Goal: Task Accomplishment & Management: Manage account settings

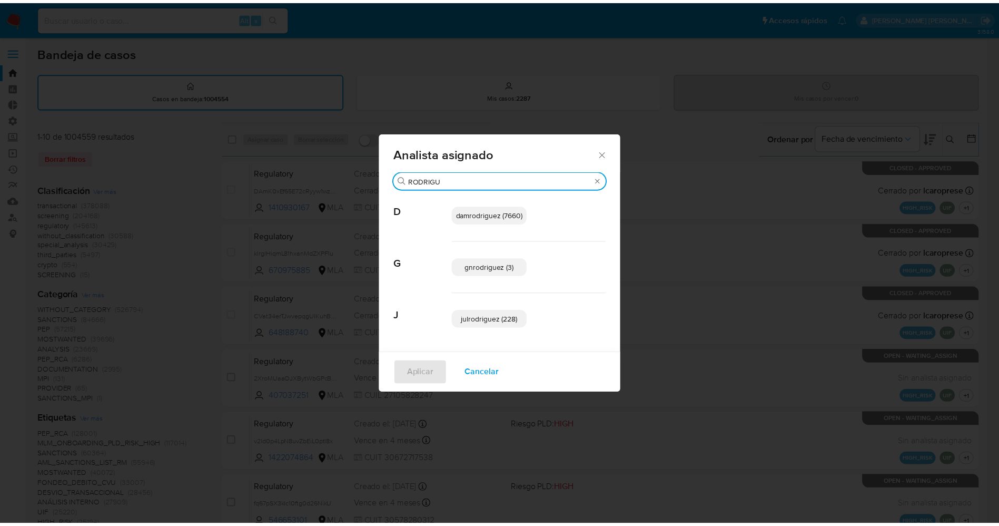
scroll to position [553, 0]
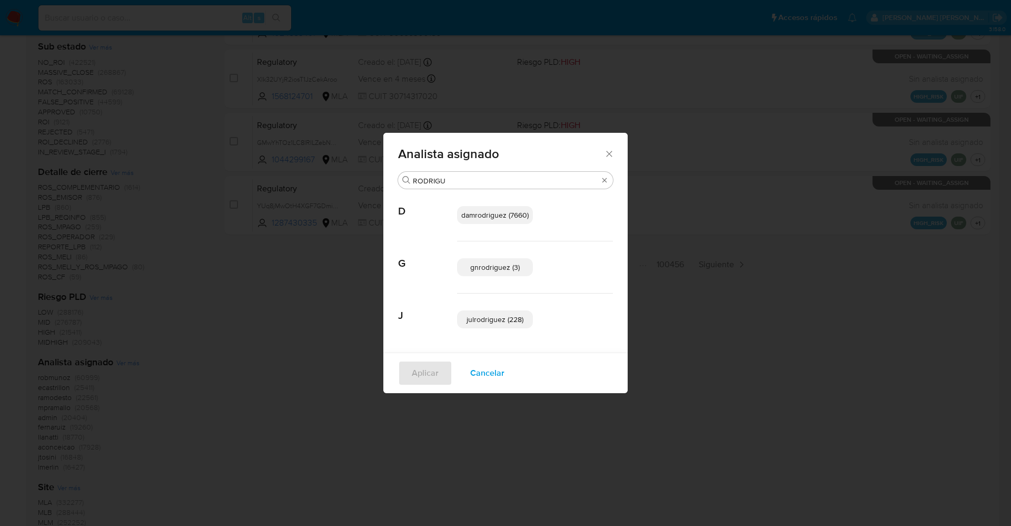
click at [487, 371] on span "Cancelar" at bounding box center [487, 372] width 34 height 23
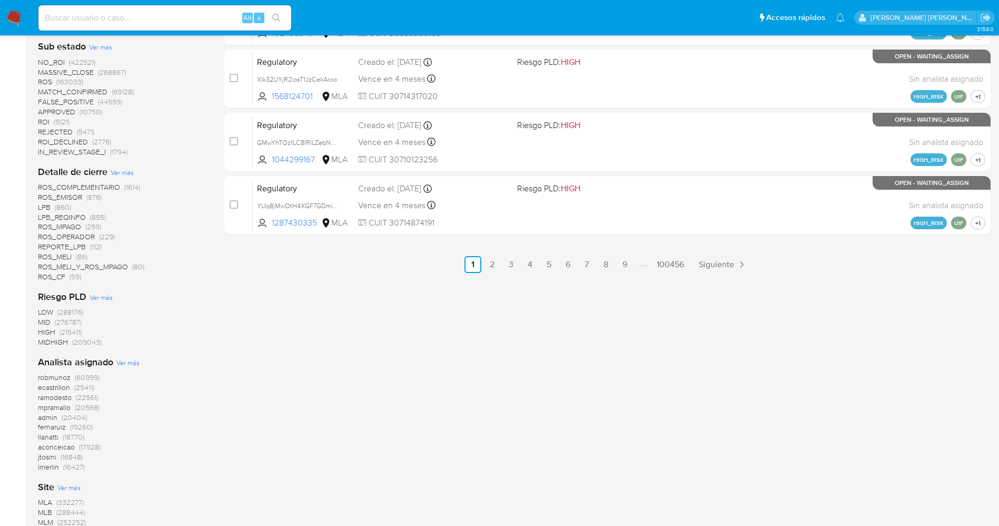
click at [14, 18] on img at bounding box center [14, 18] width 18 height 18
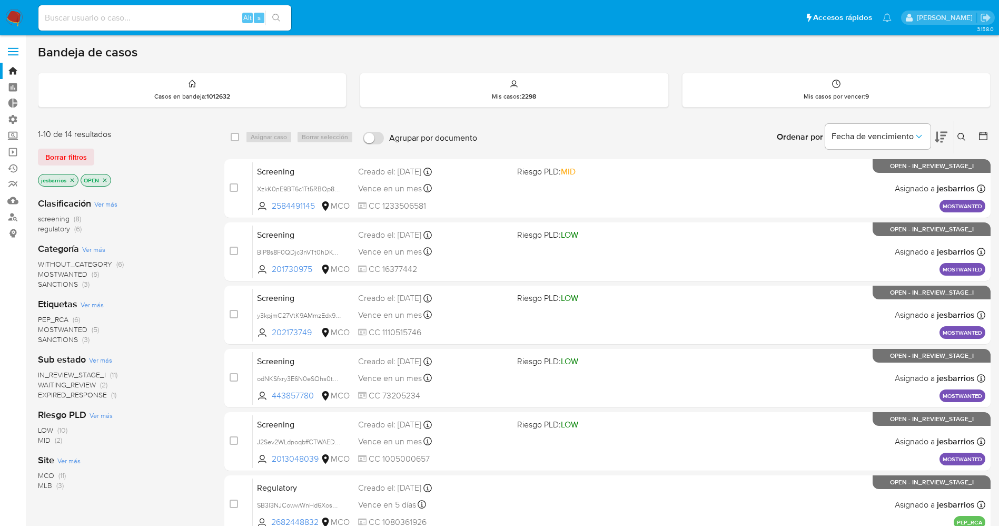
click at [18, 7] on nav "Pausado Ver notificaciones Alt s Accesos rápidos Presiona las siguientes teclas…" at bounding box center [499, 17] width 999 height 35
click at [18, 15] on img at bounding box center [14, 18] width 18 height 18
click at [16, 44] on label at bounding box center [13, 52] width 26 height 22
click at [0, 0] on input "checkbox" at bounding box center [0, 0] width 0 height 0
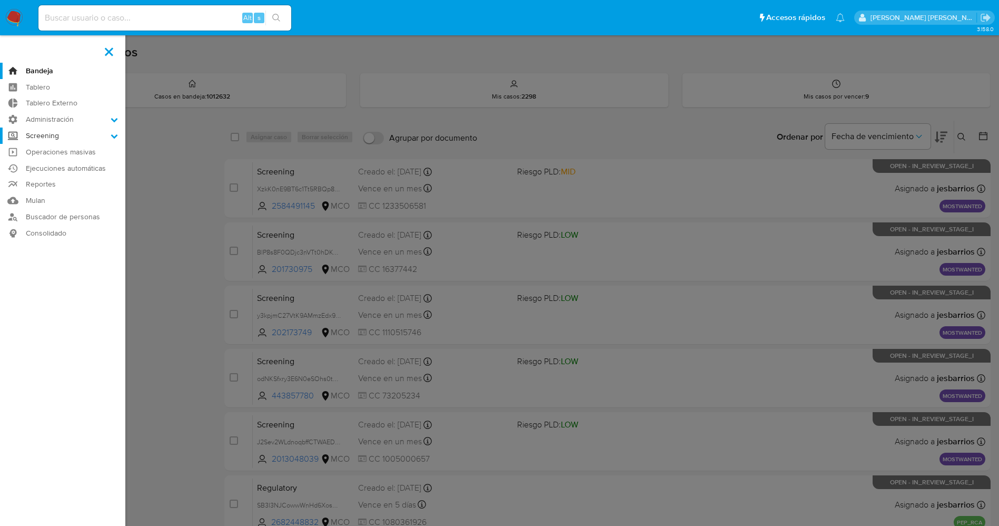
click at [94, 132] on label "Screening" at bounding box center [62, 135] width 125 height 16
click at [0, 0] on input "Screening" at bounding box center [0, 0] width 0 height 0
click at [94, 149] on link "Administrador de Listas" at bounding box center [62, 150] width 125 height 13
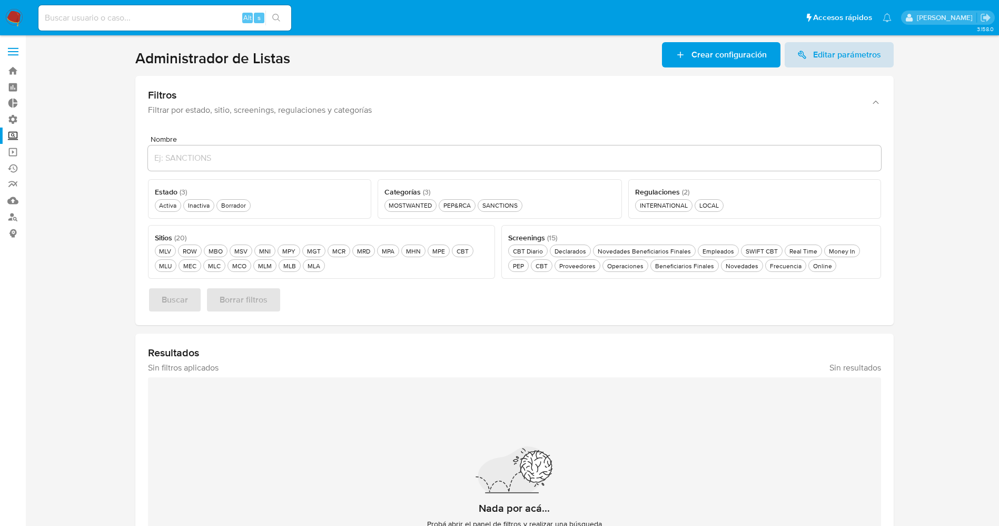
click at [834, 51] on span "Editar parámetros" at bounding box center [847, 54] width 68 height 25
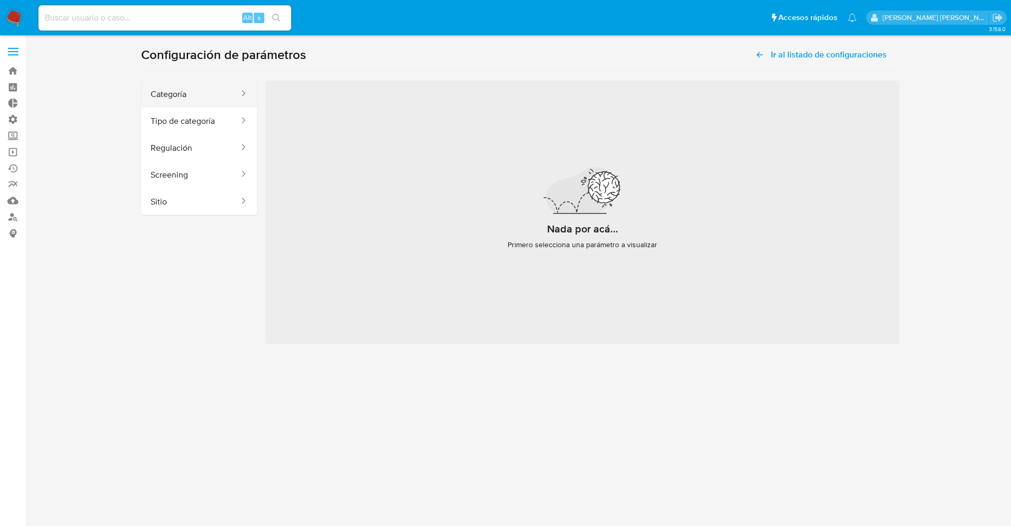
click at [235, 92] on button "Categoría" at bounding box center [190, 94] width 99 height 27
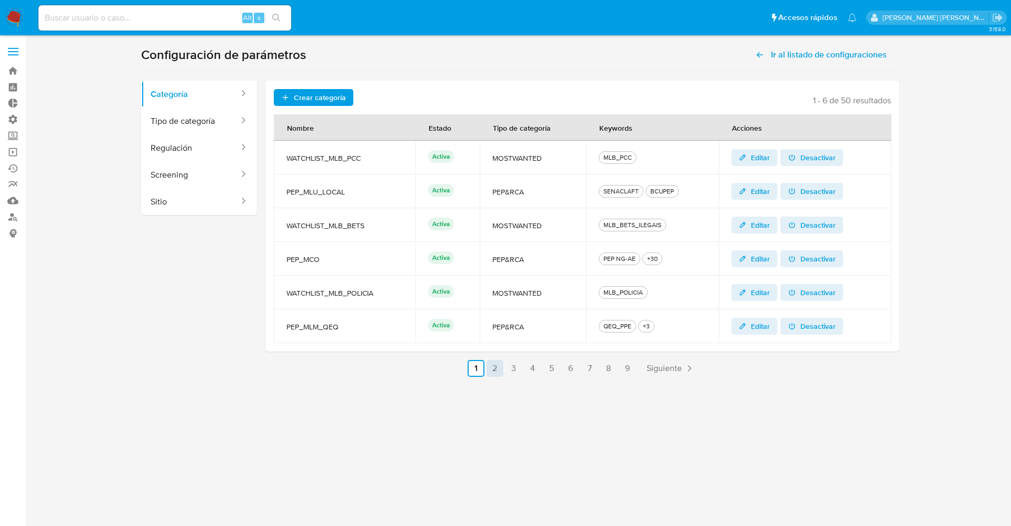
click at [492, 368] on link "2" at bounding box center [495, 368] width 17 height 17
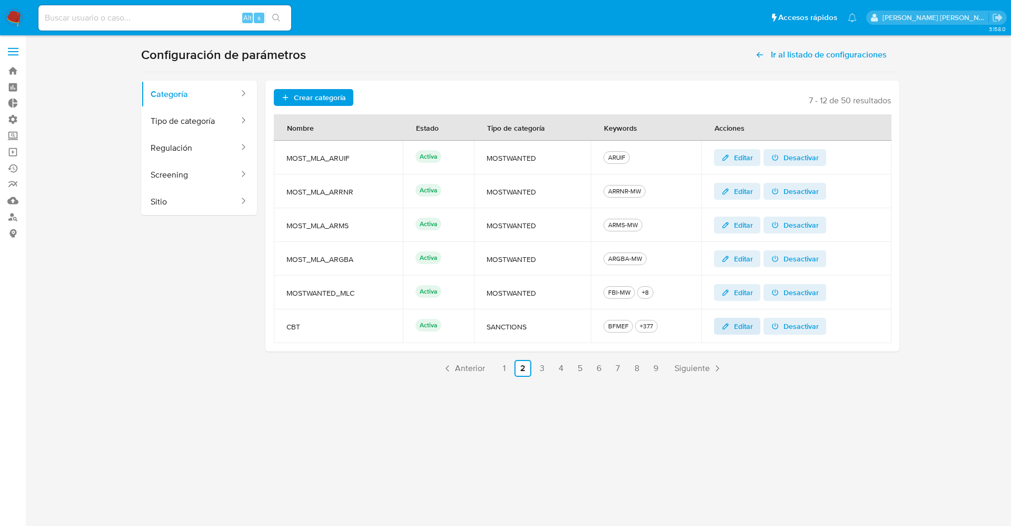
click at [727, 323] on icon "button" at bounding box center [725, 325] width 5 height 5
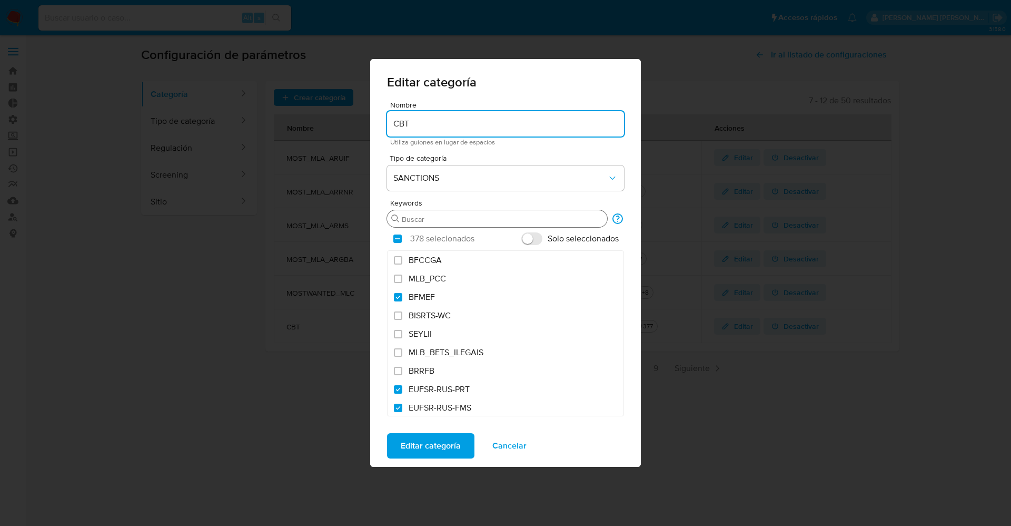
click at [436, 216] on input "Buscar" at bounding box center [502, 218] width 201 height 9
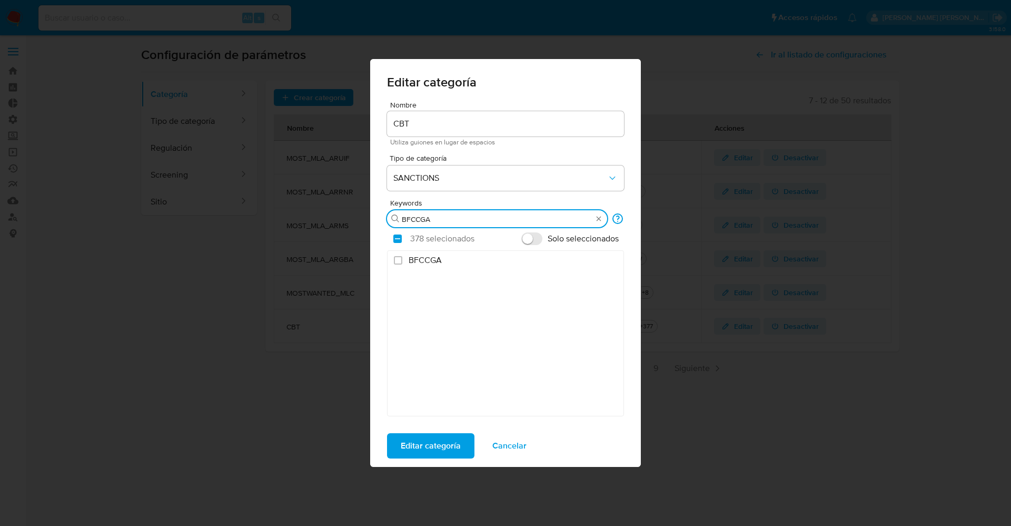
type input "BFCCGA"
click at [432, 255] on span "BFCCGA" at bounding box center [425, 260] width 33 height 11
click at [402, 256] on input "BFCCGA" at bounding box center [398, 260] width 8 height 8
checkbox input "true"
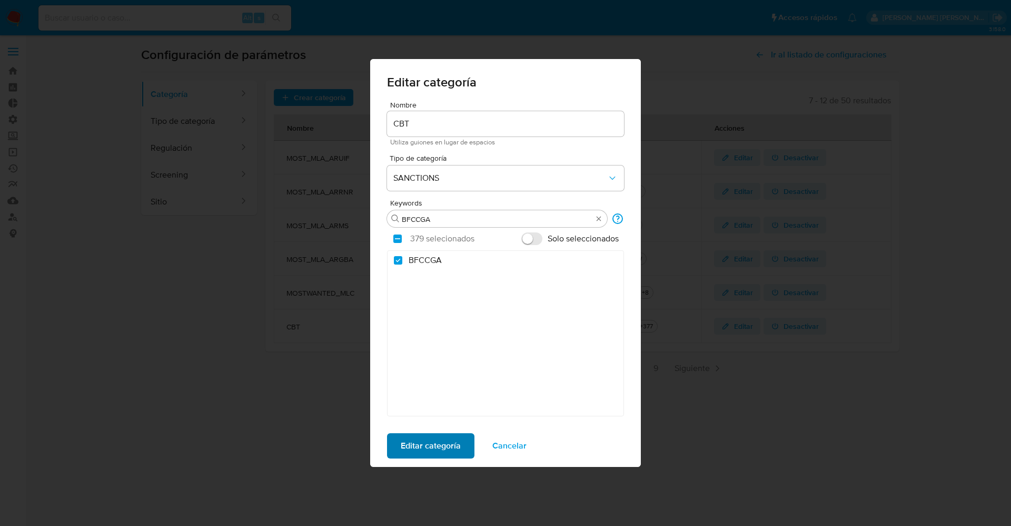
click at [430, 443] on span "Editar categoría" at bounding box center [431, 445] width 60 height 23
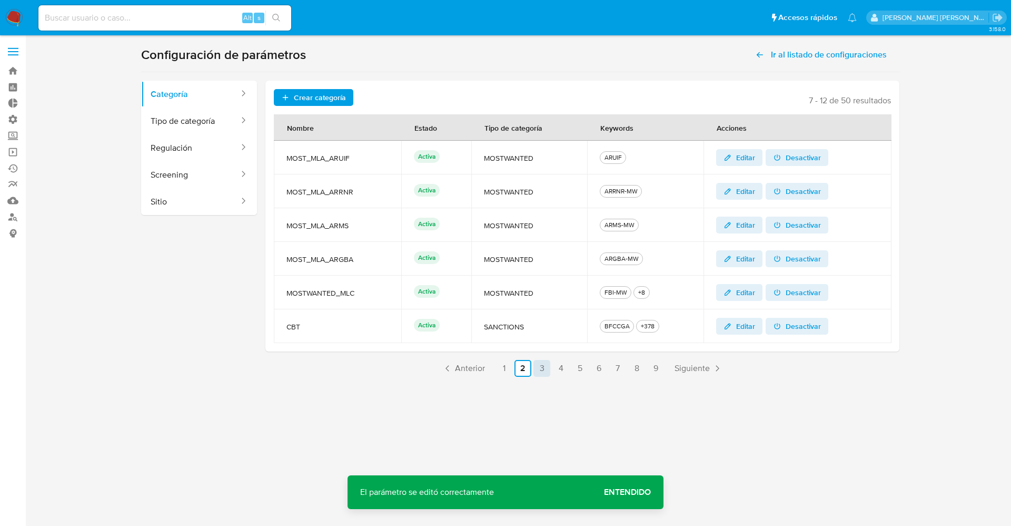
click at [541, 370] on link "3" at bounding box center [542, 368] width 17 height 17
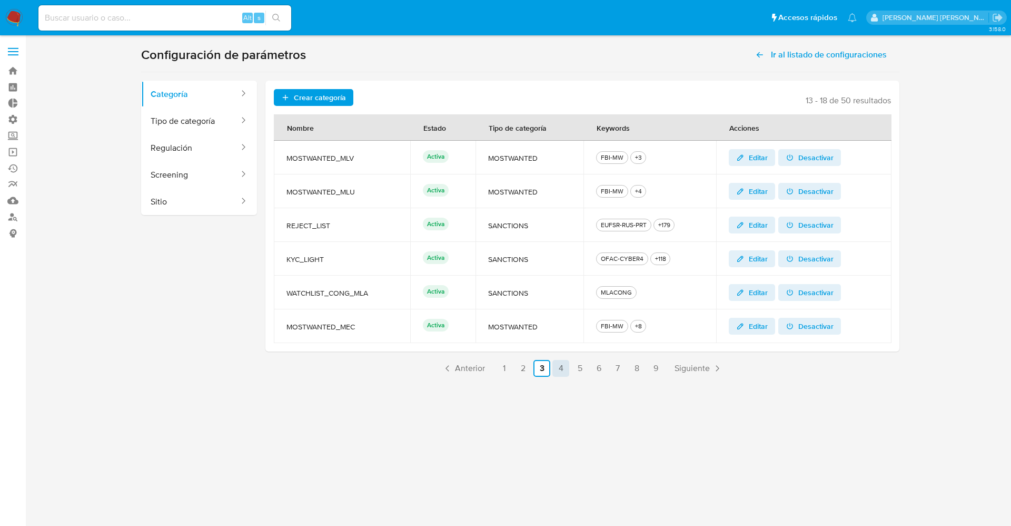
click at [559, 368] on link "4" at bounding box center [561, 368] width 17 height 17
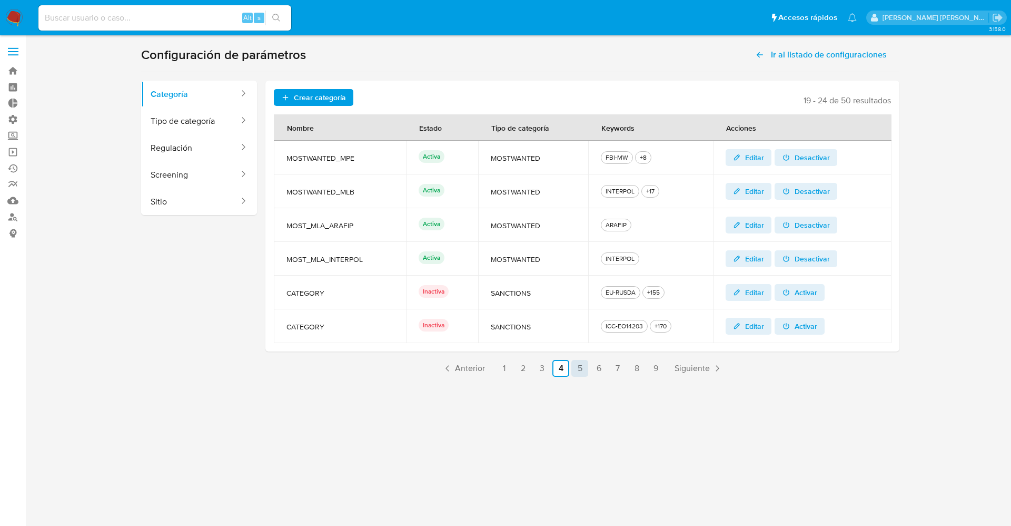
click at [582, 368] on link "5" at bounding box center [580, 368] width 17 height 17
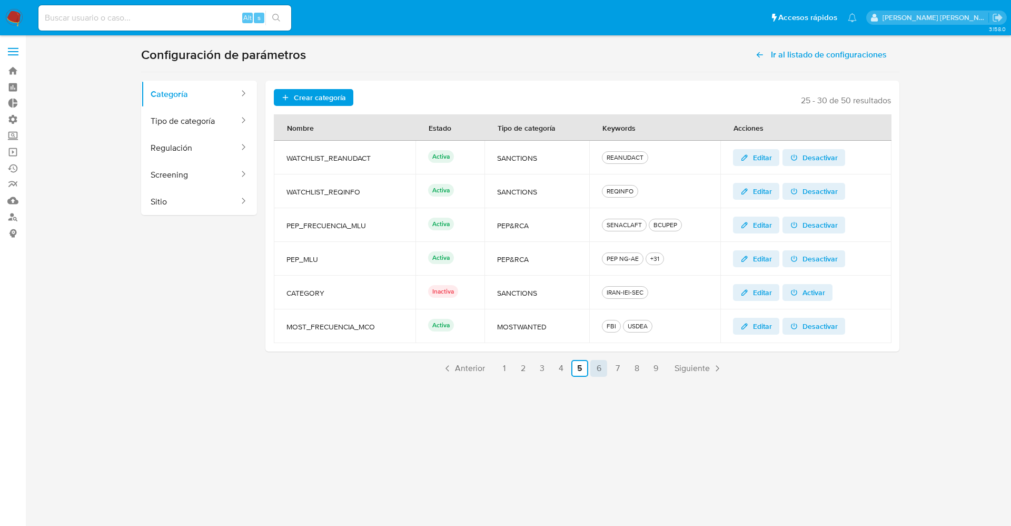
click at [599, 369] on link "6" at bounding box center [598, 368] width 17 height 17
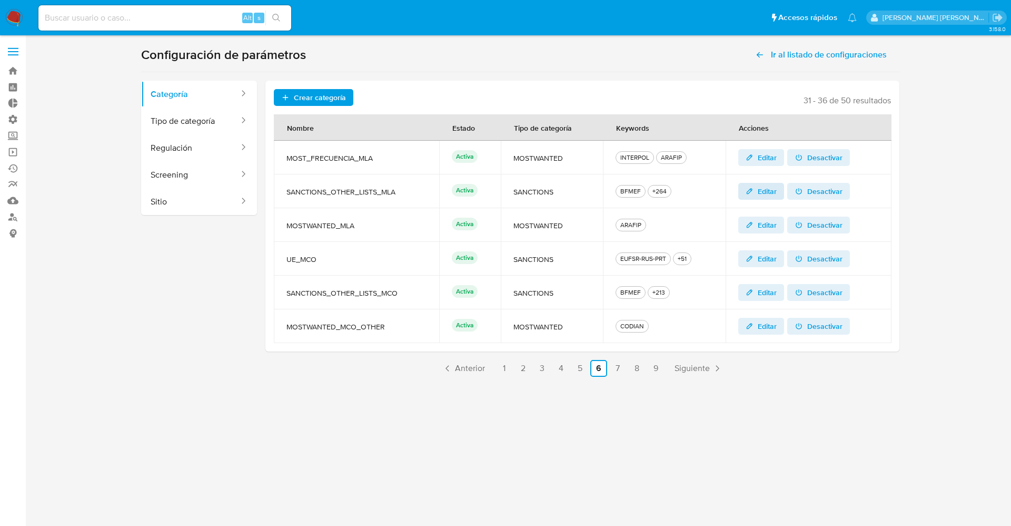
click at [761, 194] on span "Editar" at bounding box center [767, 191] width 19 height 17
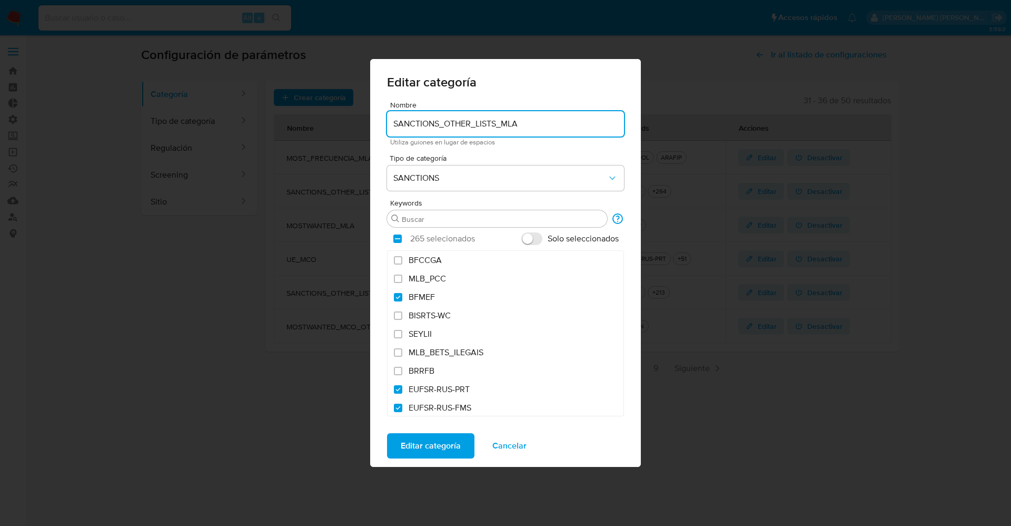
click at [425, 259] on span "BFCCGA" at bounding box center [425, 260] width 33 height 11
click at [402, 259] on input "BFCCGA" at bounding box center [398, 260] width 8 height 8
checkbox input "true"
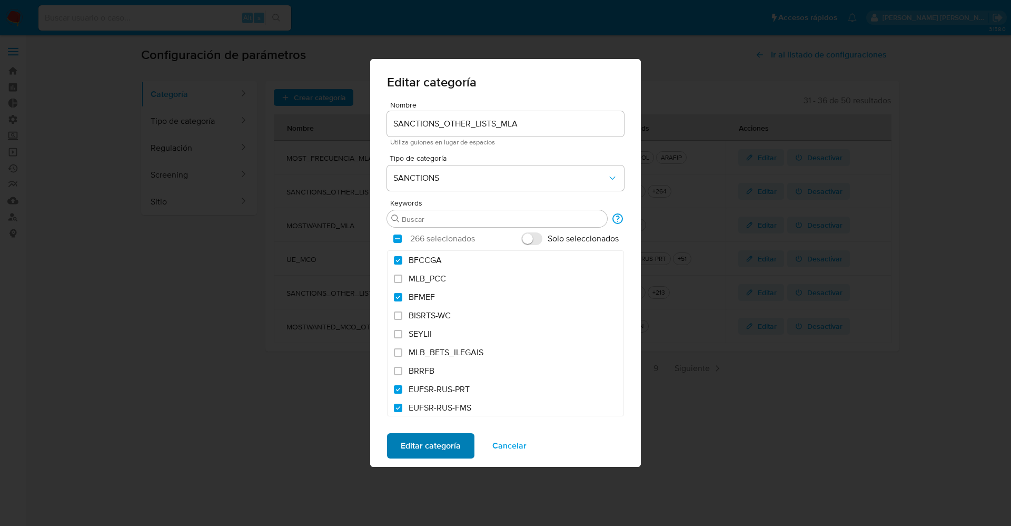
click at [420, 446] on span "Editar categoría" at bounding box center [431, 445] width 60 height 23
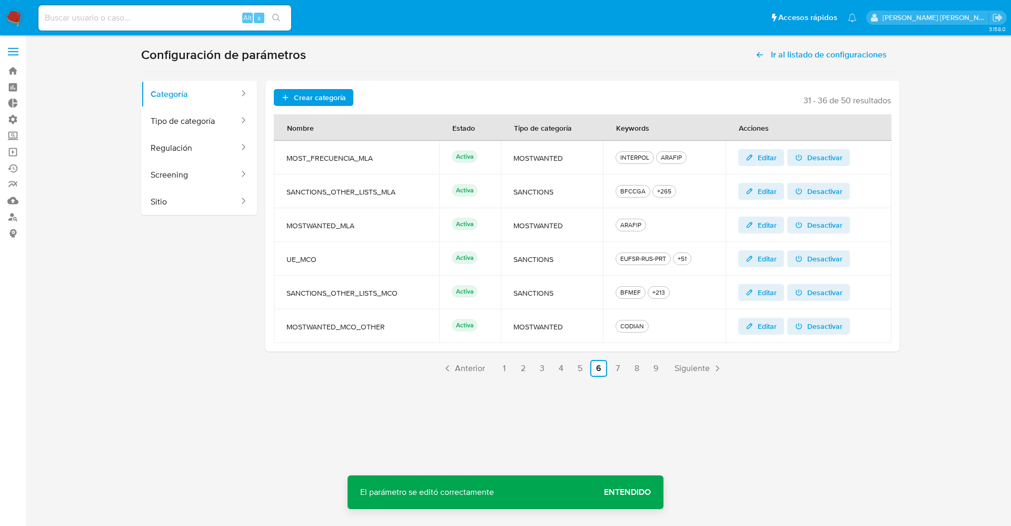
click at [770, 295] on span "Editar" at bounding box center [767, 292] width 19 height 17
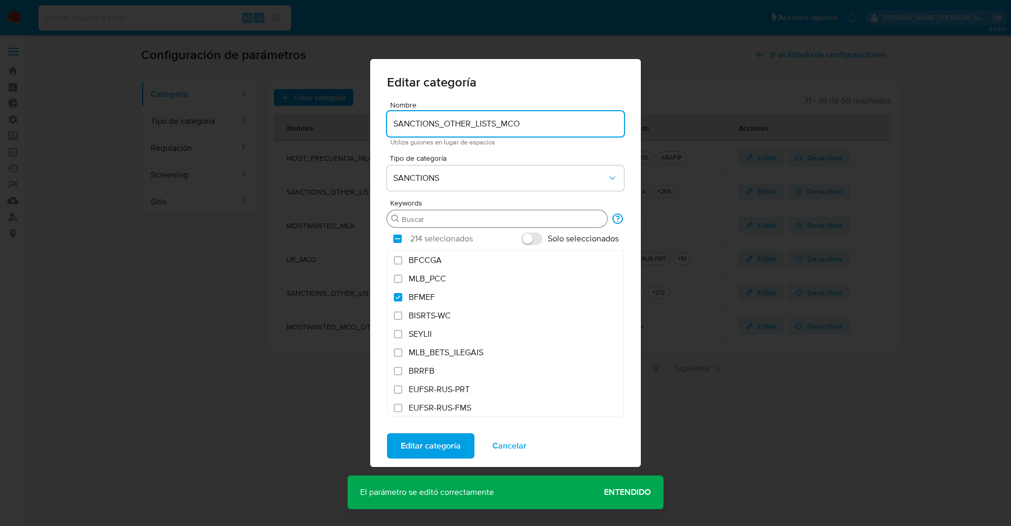
click at [455, 226] on div "Buscar" at bounding box center [497, 218] width 220 height 17
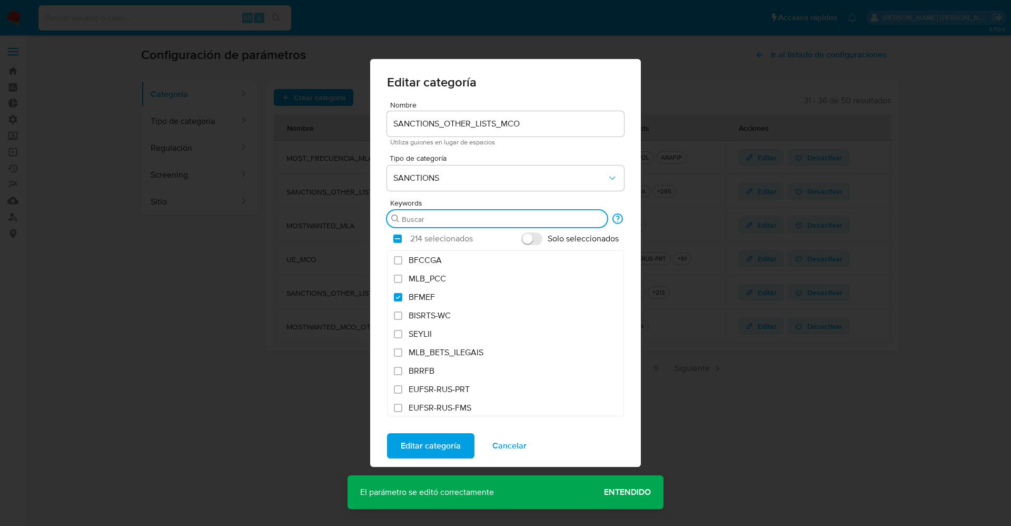
click at [455, 222] on input "Buscar" at bounding box center [502, 218] width 201 height 9
click at [432, 261] on span "BFCCGA" at bounding box center [425, 260] width 33 height 11
click at [402, 261] on input "BFCCGA" at bounding box center [398, 260] width 8 height 8
checkbox input "true"
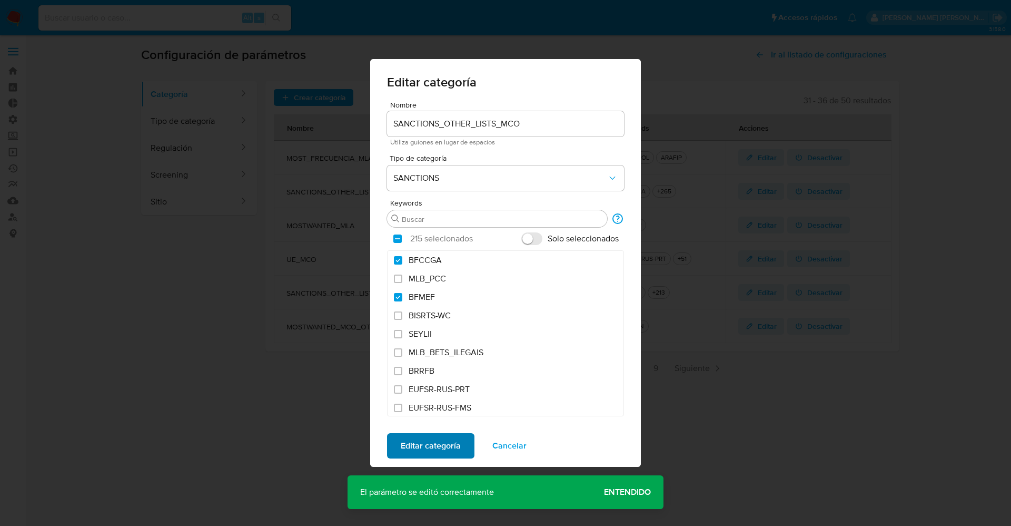
click at [424, 451] on span "Editar categoría" at bounding box center [431, 445] width 60 height 23
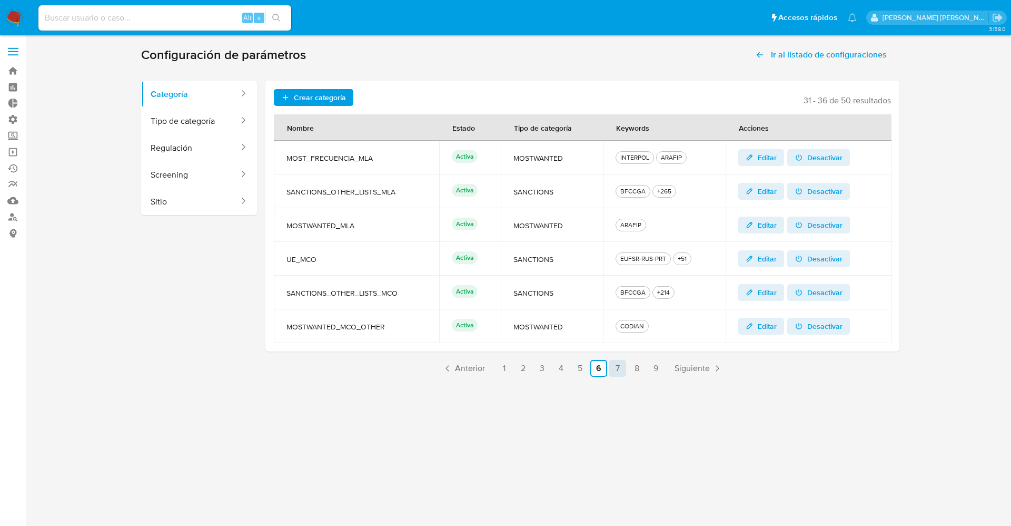
click at [617, 365] on link "7" at bounding box center [617, 368] width 17 height 17
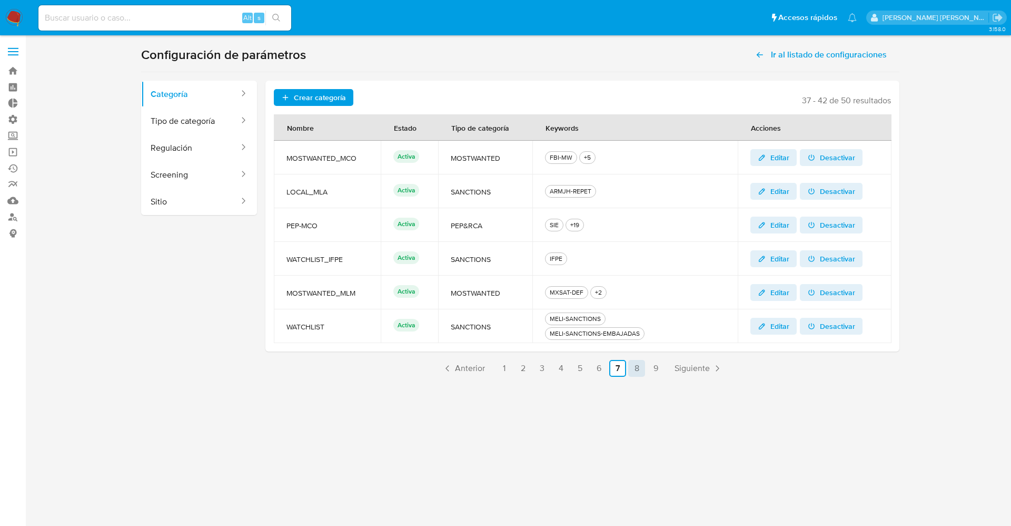
click at [636, 366] on link "8" at bounding box center [636, 368] width 17 height 17
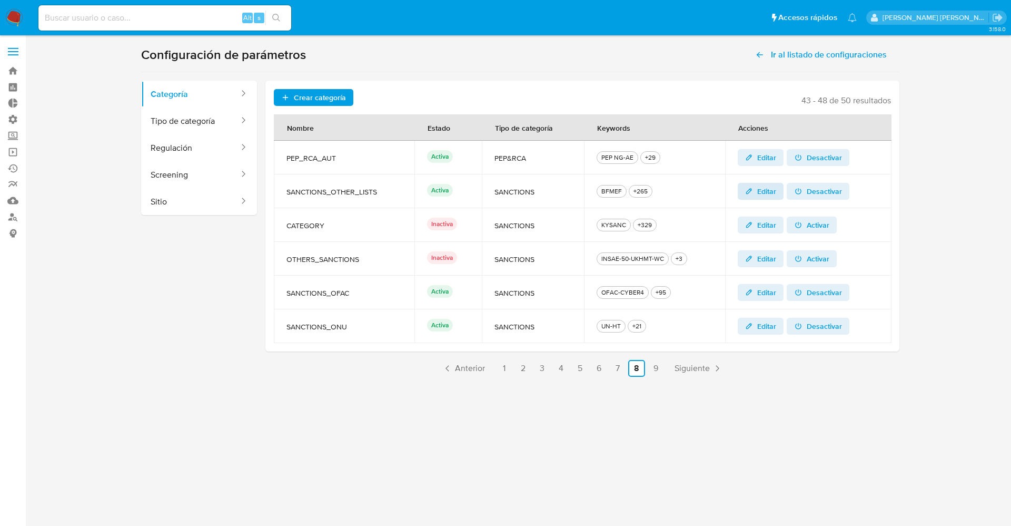
click at [769, 190] on span "Editar" at bounding box center [766, 191] width 19 height 17
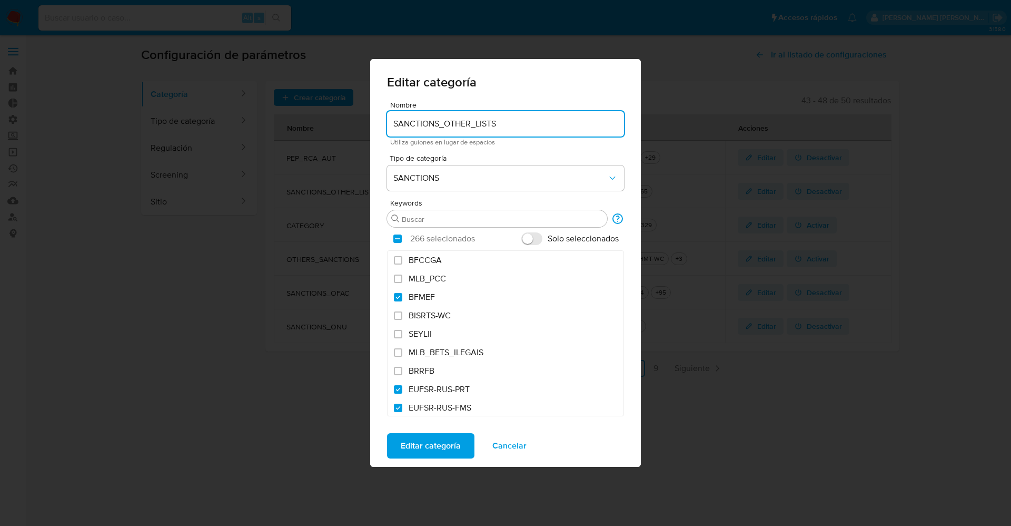
click at [437, 258] on span "BFCCGA" at bounding box center [425, 260] width 33 height 11
click at [402, 258] on input "BFCCGA" at bounding box center [398, 260] width 8 height 8
checkbox input "true"
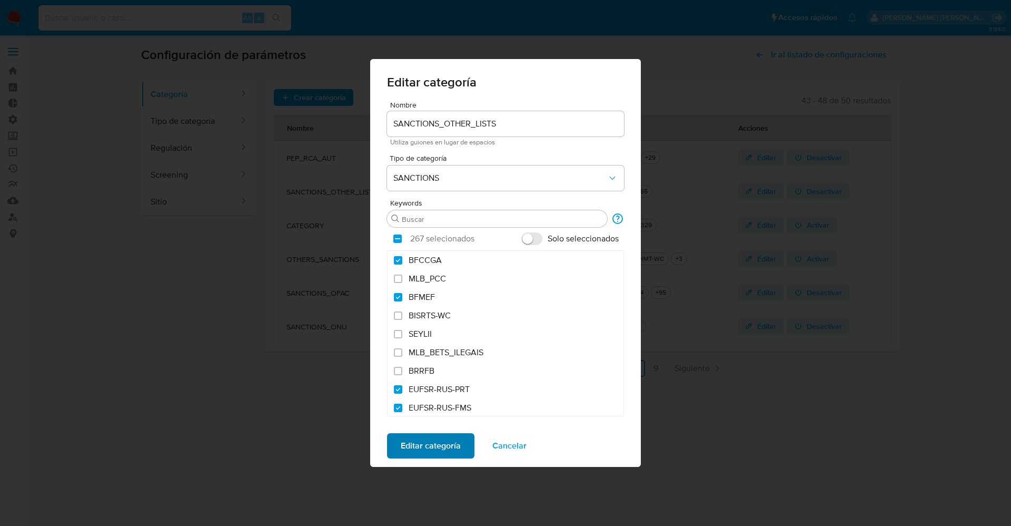
click at [438, 444] on span "Editar categoría" at bounding box center [431, 445] width 60 height 23
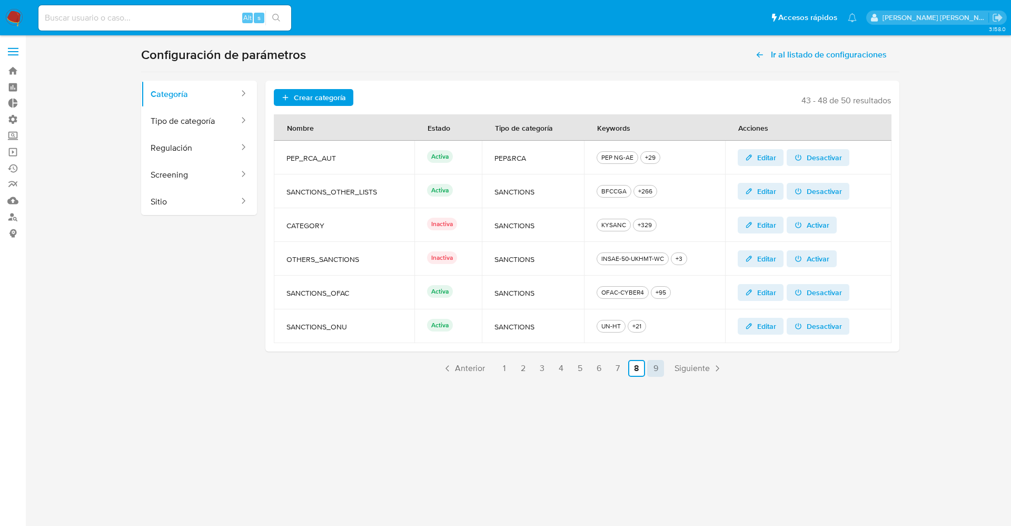
click at [661, 367] on link "9" at bounding box center [655, 368] width 17 height 17
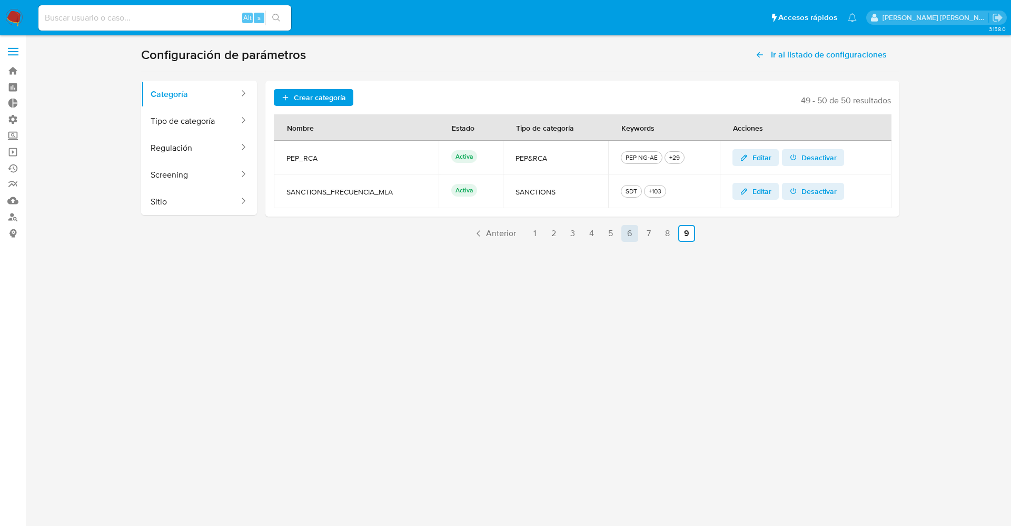
click at [630, 234] on link "6" at bounding box center [630, 233] width 17 height 17
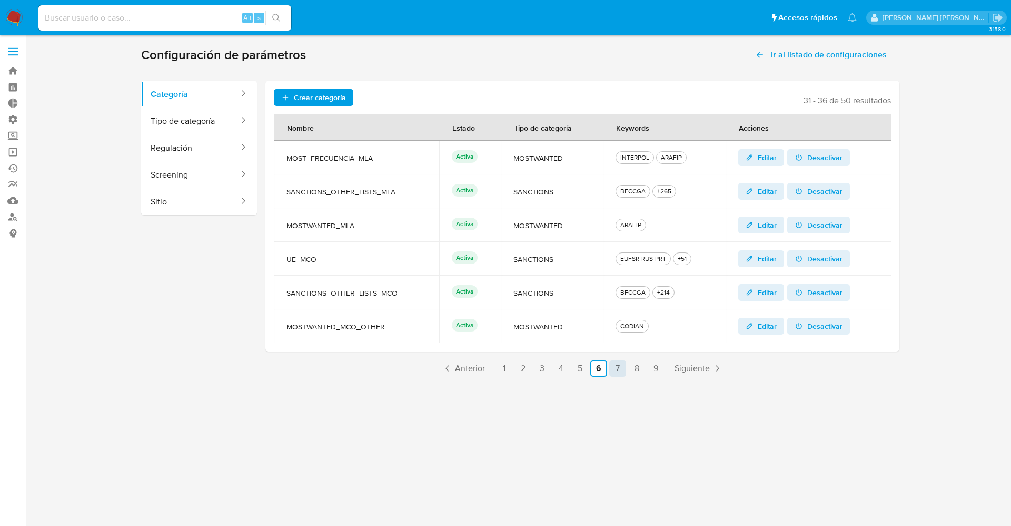
click at [623, 368] on link "7" at bounding box center [617, 368] width 17 height 17
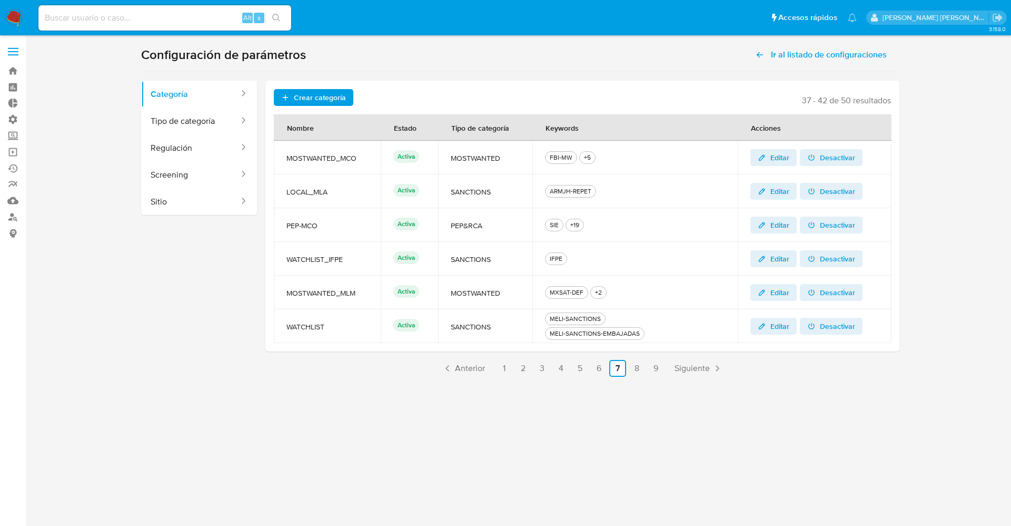
click at [588, 319] on div "MELI-SANCTIONS" at bounding box center [575, 318] width 55 height 9
click at [588, 338] on div "MELI-SANCTIONS-EMBAJADAS" at bounding box center [595, 333] width 94 height 9
click at [566, 321] on div "MELI-SANCTIONS" at bounding box center [575, 318] width 55 height 9
